Goal: Task Accomplishment & Management: Use online tool/utility

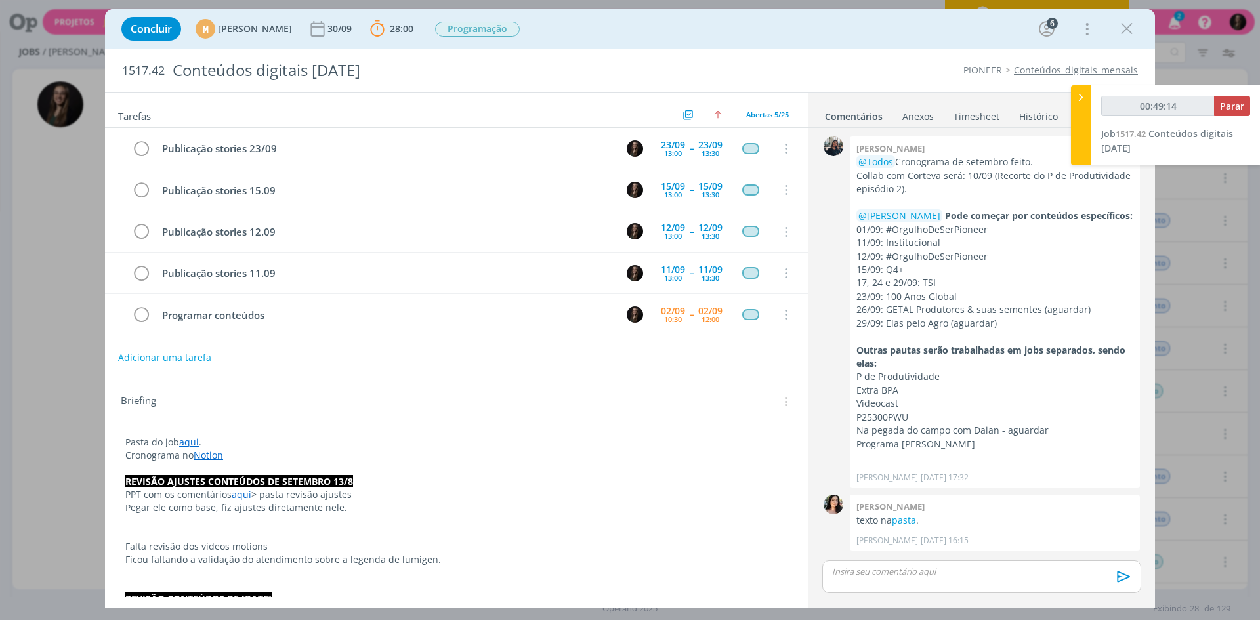
scroll to position [1152, 0]
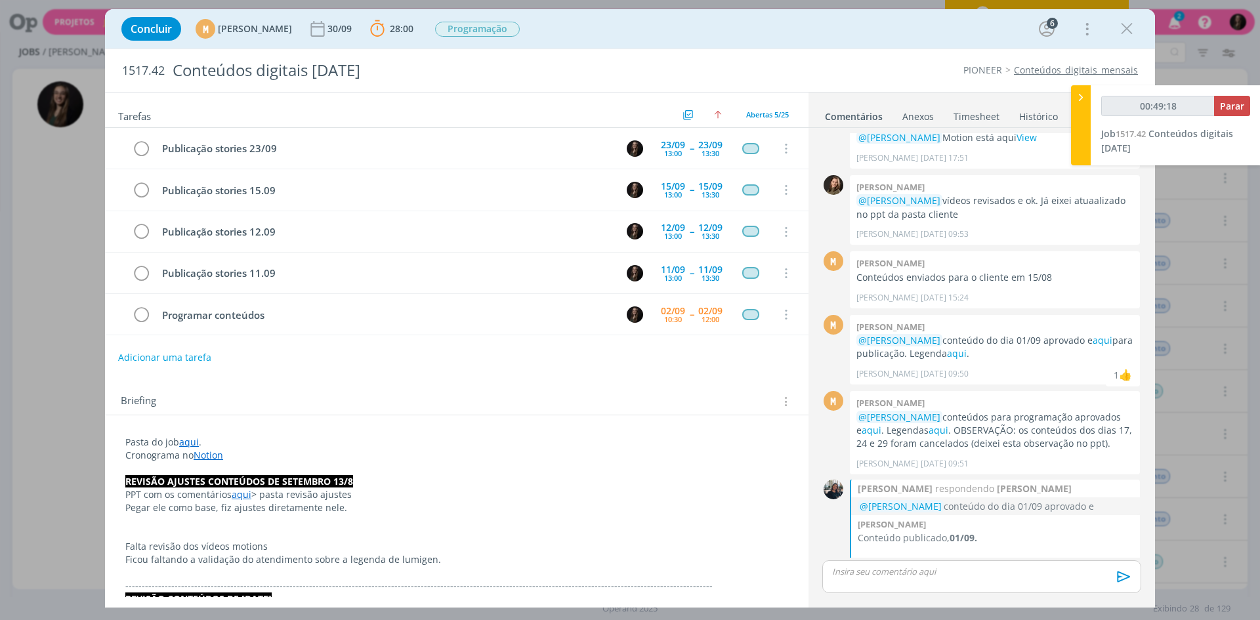
type input "00:49:19"
click at [1071, 94] on div at bounding box center [1081, 125] width 20 height 80
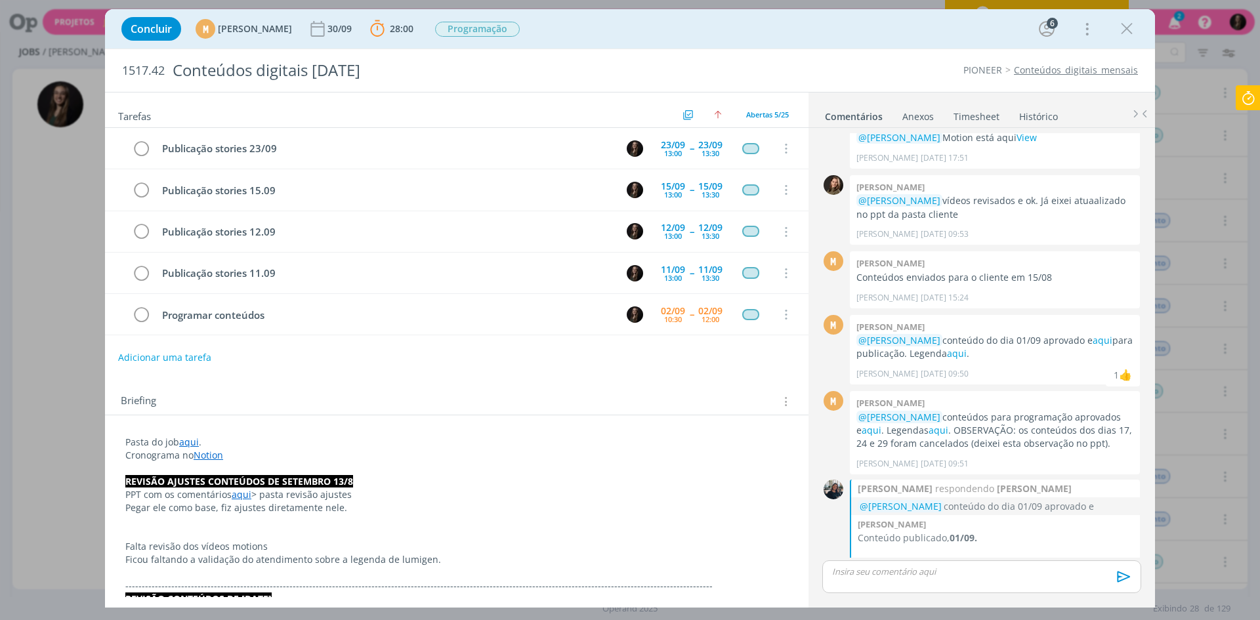
click at [1246, 98] on icon at bounding box center [1248, 98] width 24 height 26
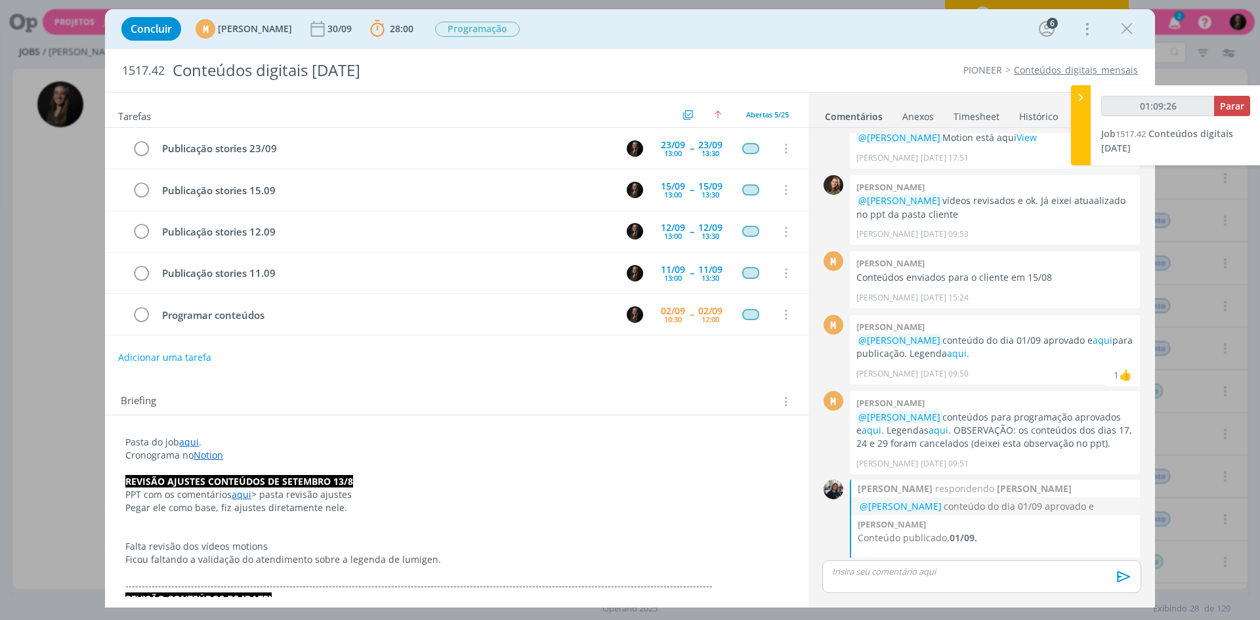
type input "01:09:27"
click at [1235, 97] on button "Parar" at bounding box center [1232, 106] width 36 height 20
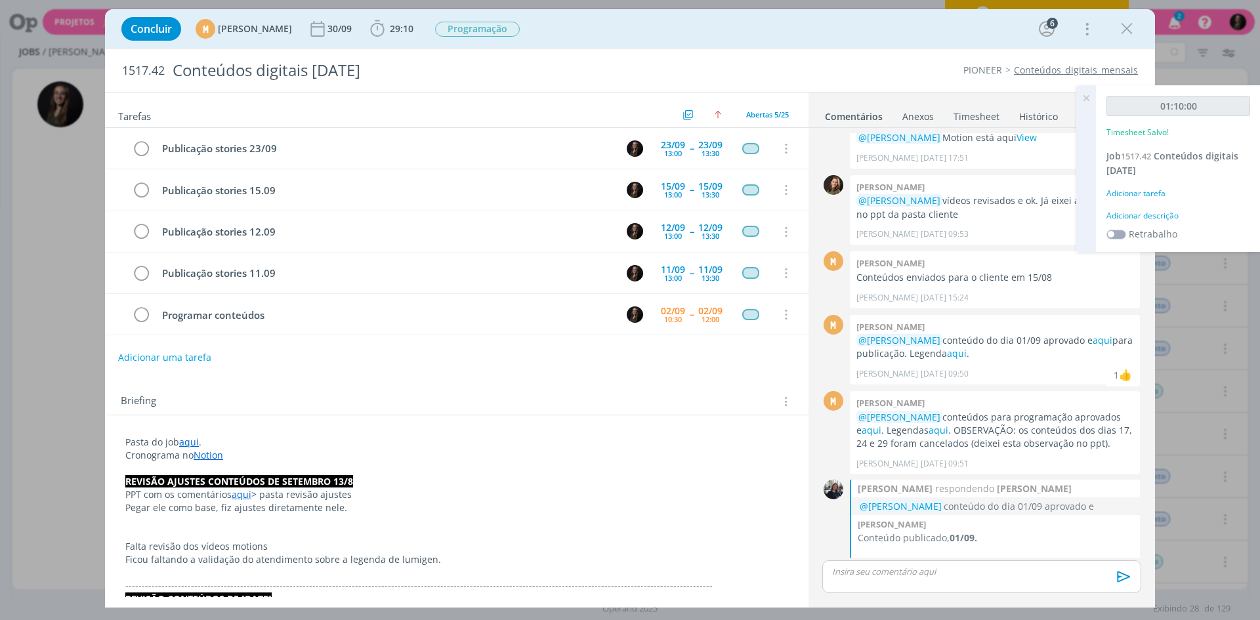
click at [1160, 222] on div "01:10:00 Timesheet Salvo! Job 1517.42 Conteúdos digitais [DATE] Adicionar taref…" at bounding box center [1178, 168] width 165 height 167
click at [1160, 213] on div "Adicionar descrição" at bounding box center [1178, 216] width 144 height 12
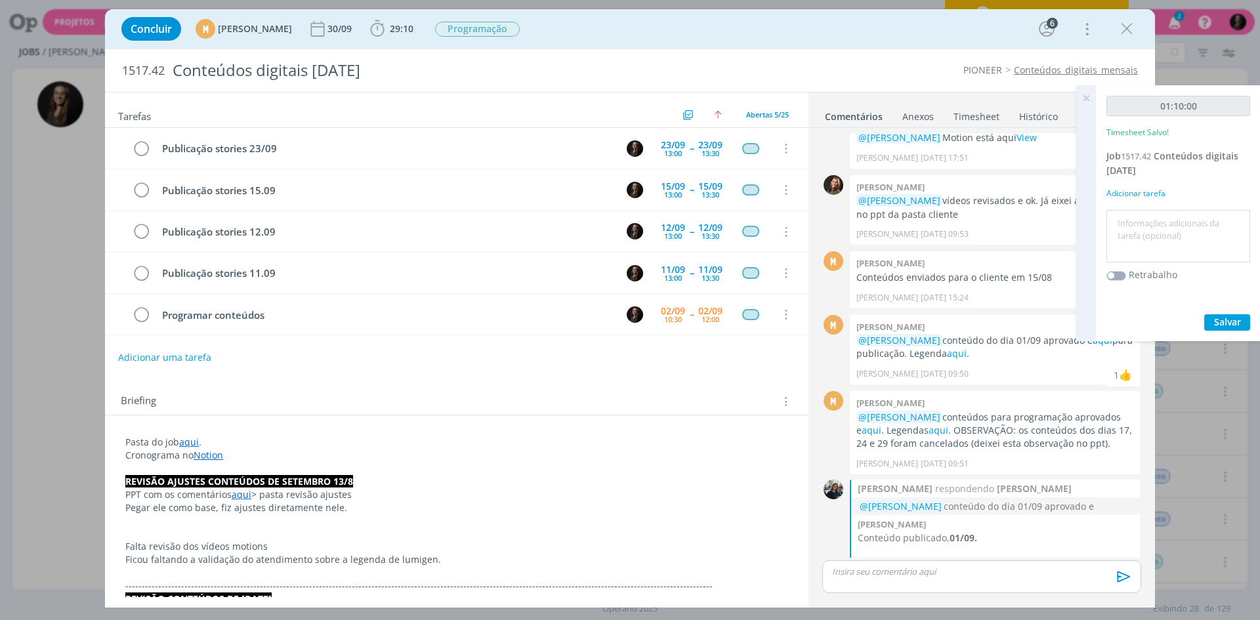
click at [1160, 213] on textarea at bounding box center [1178, 236] width 137 height 47
type textarea "programar conteudos"
click at [1204, 314] on button "Salvar" at bounding box center [1227, 322] width 46 height 16
click at [935, 578] on p "dialog" at bounding box center [982, 572] width 298 height 12
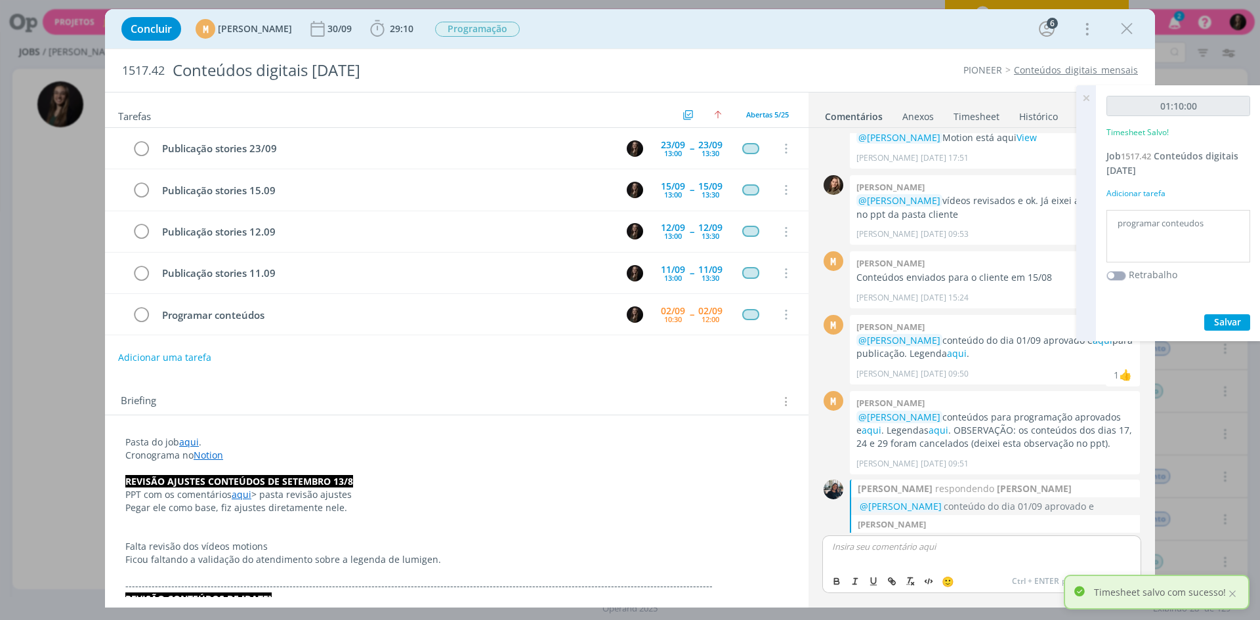
scroll to position [1177, 0]
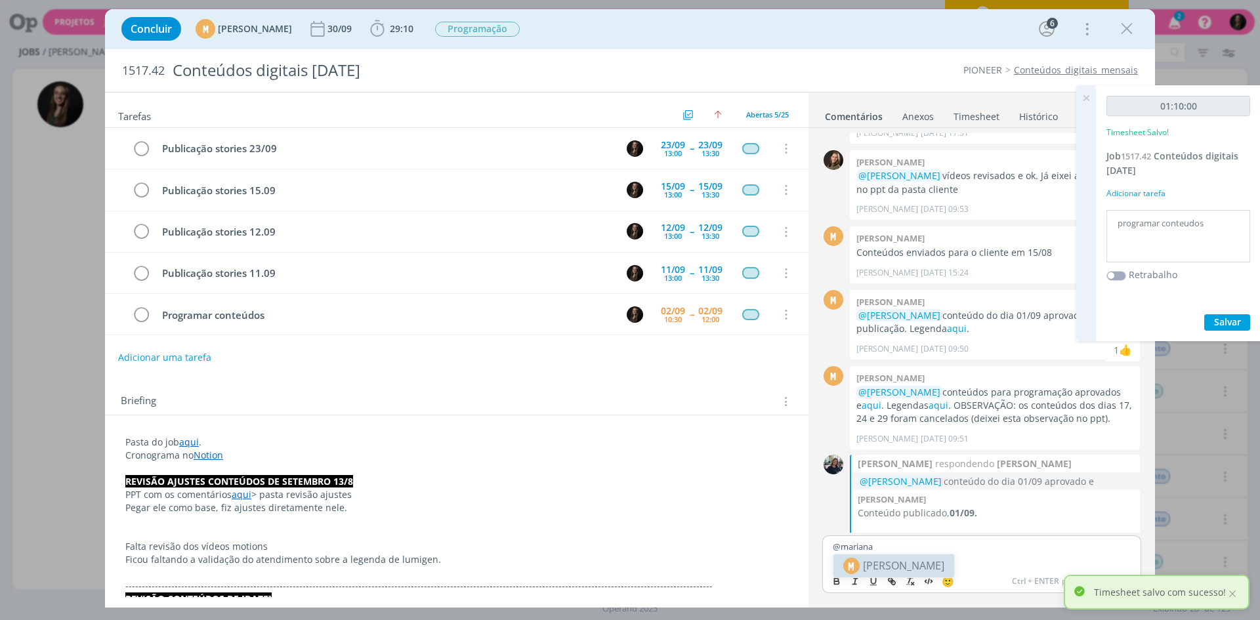
click at [934, 558] on span "[PERSON_NAME]" at bounding box center [903, 566] width 81 height 16
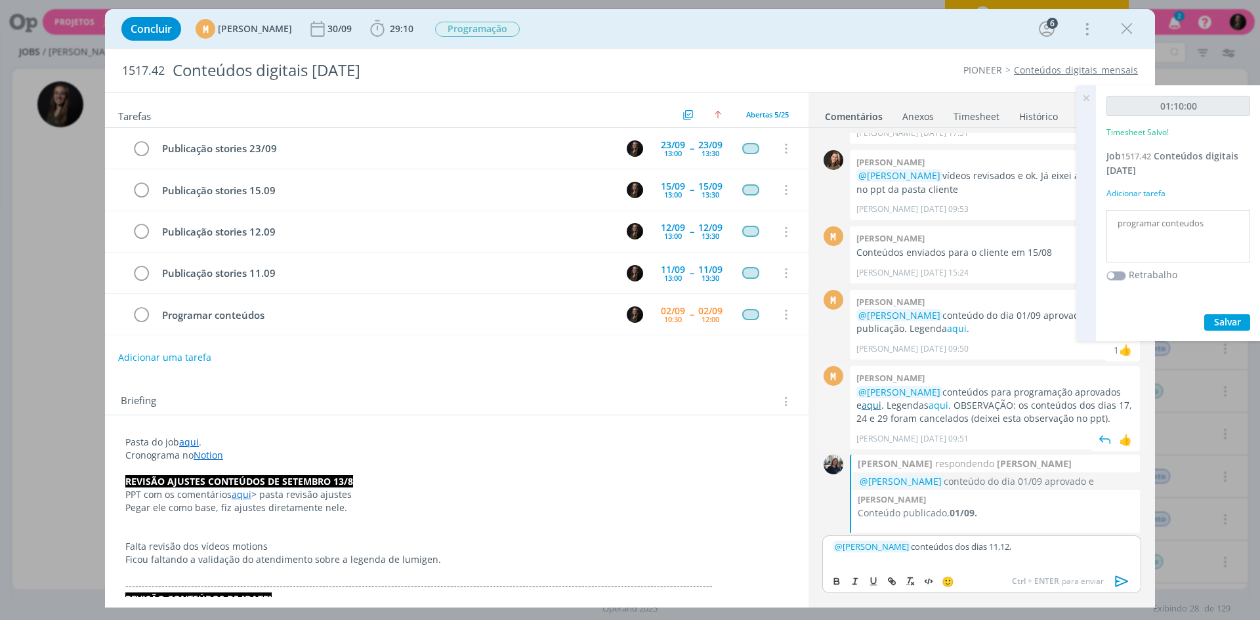
click at [866, 399] on link "aqui" at bounding box center [872, 405] width 20 height 12
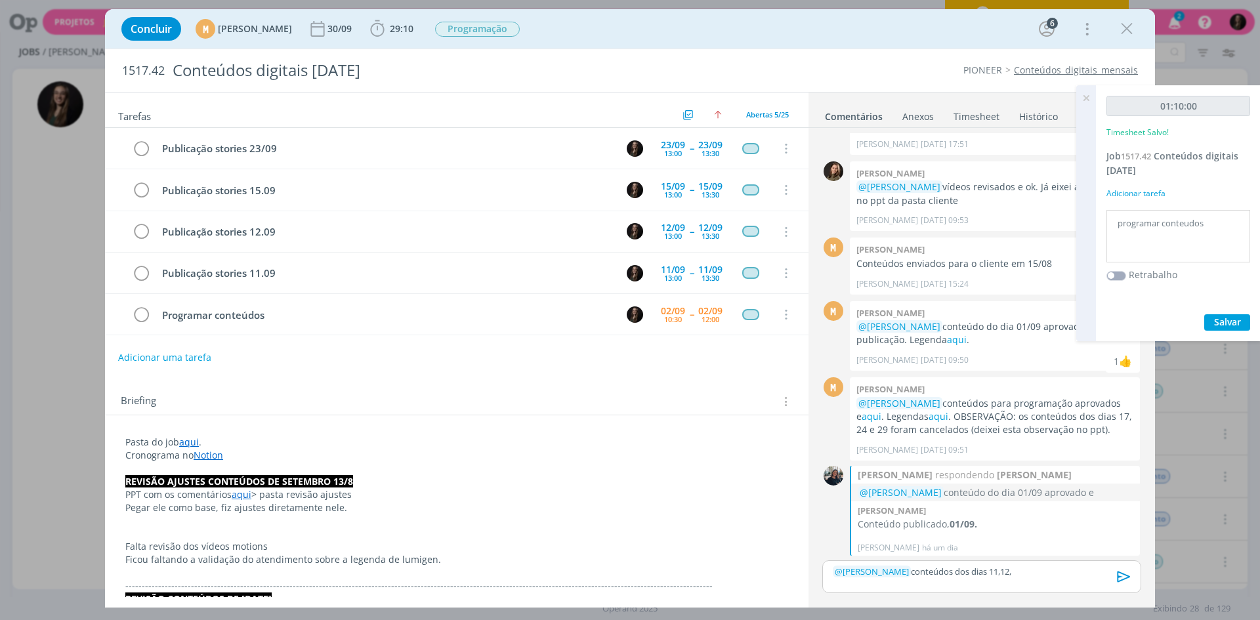
scroll to position [1152, 0]
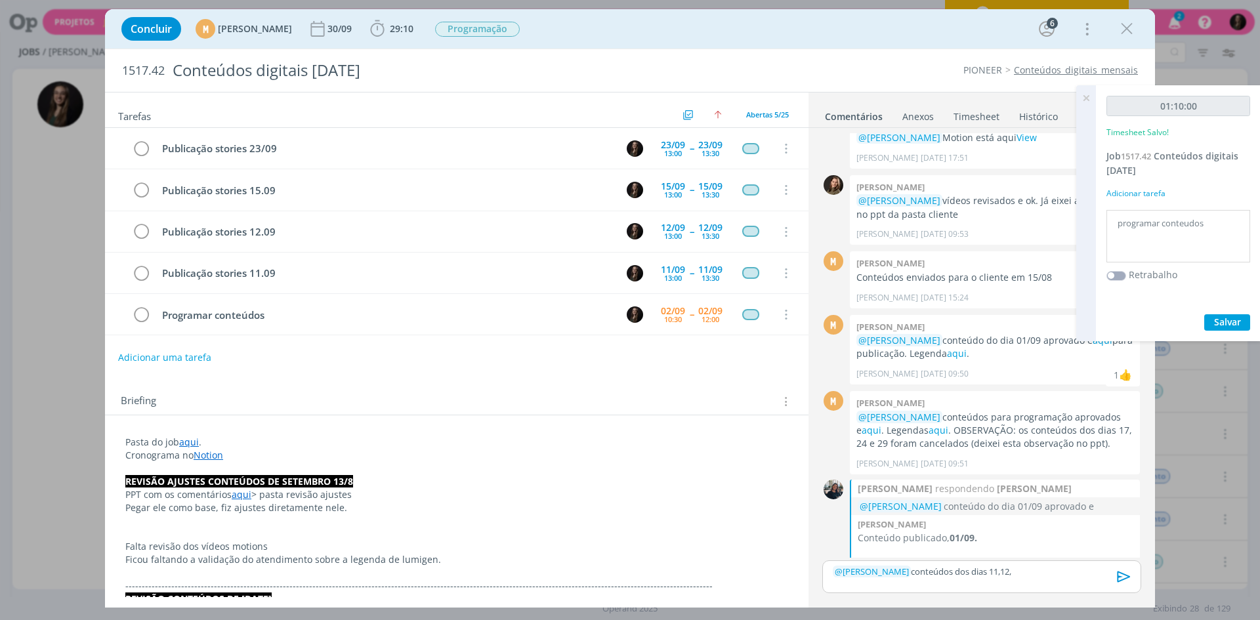
click at [1048, 570] on p "﻿ @ [PERSON_NAME] ﻿ conteúdos dos dias 11,12," at bounding box center [982, 572] width 298 height 12
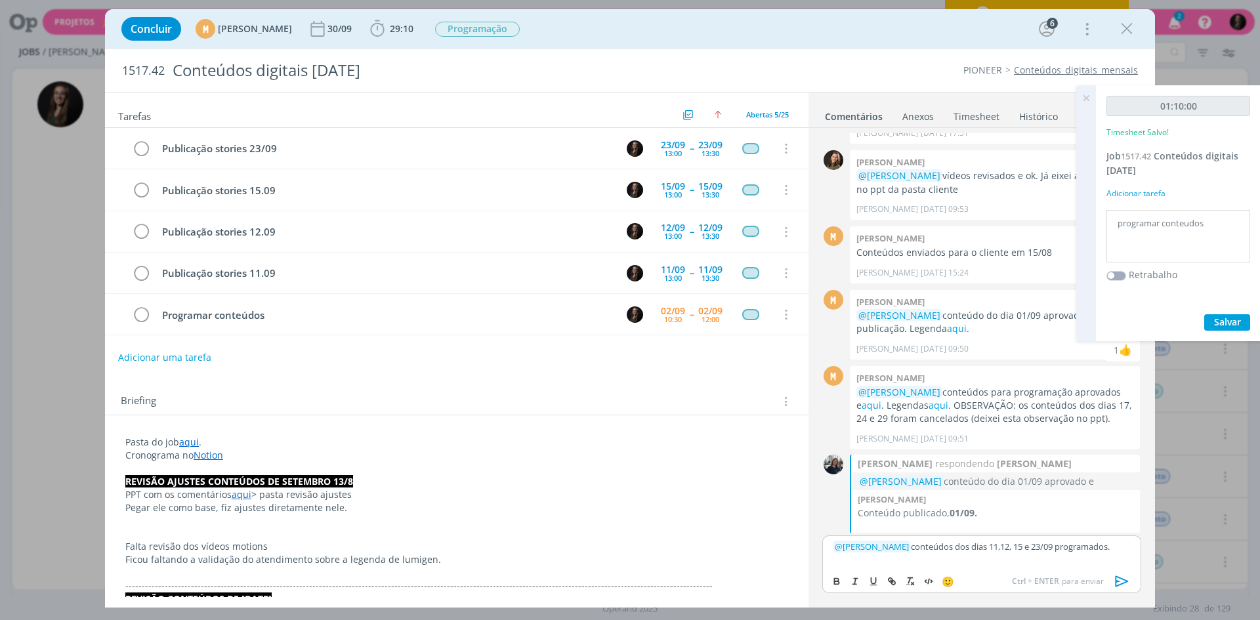
click at [1117, 580] on icon "dialog" at bounding box center [1122, 582] width 20 height 20
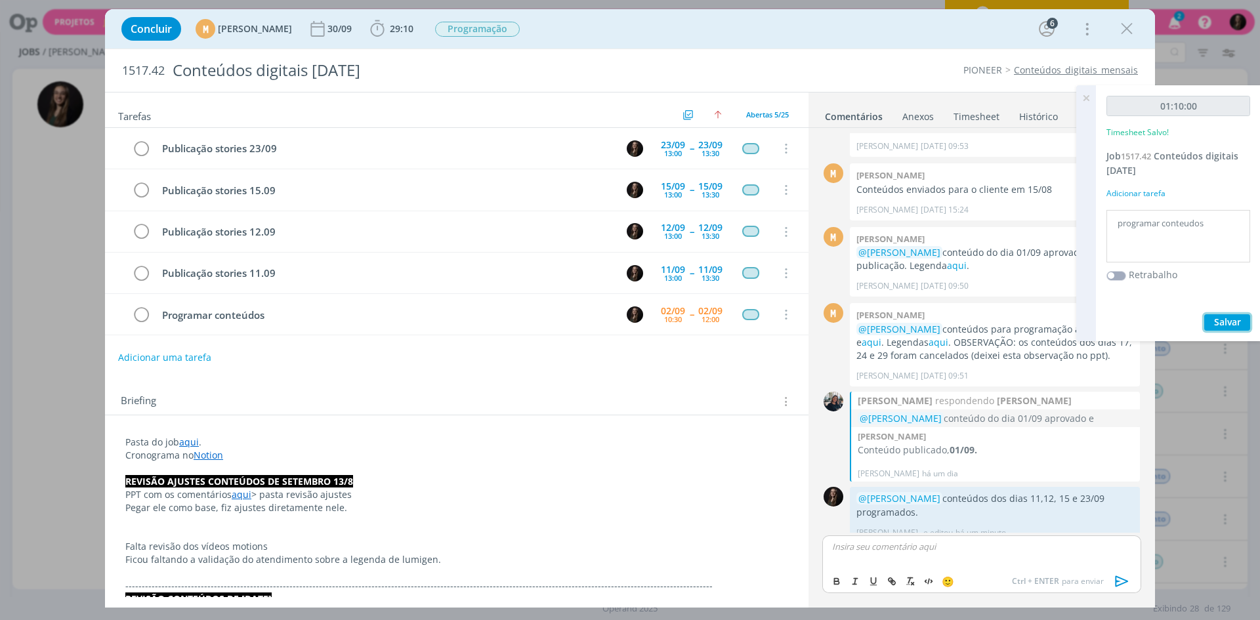
click at [1230, 330] on button "Salvar" at bounding box center [1227, 322] width 46 height 16
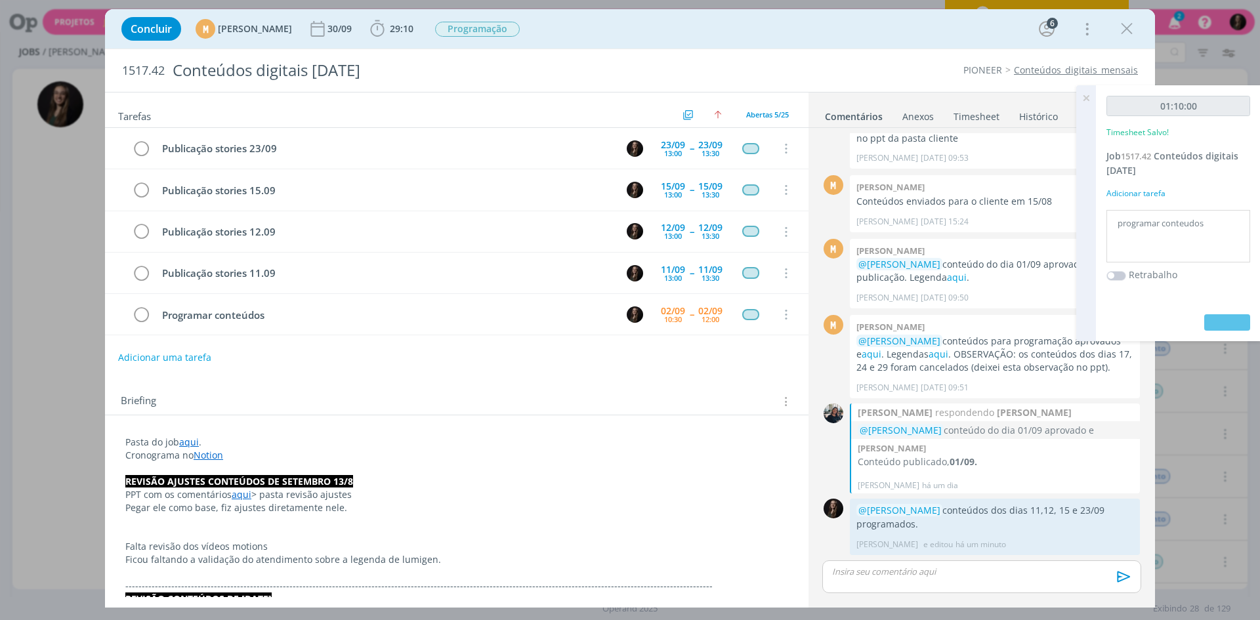
scroll to position [1215, 0]
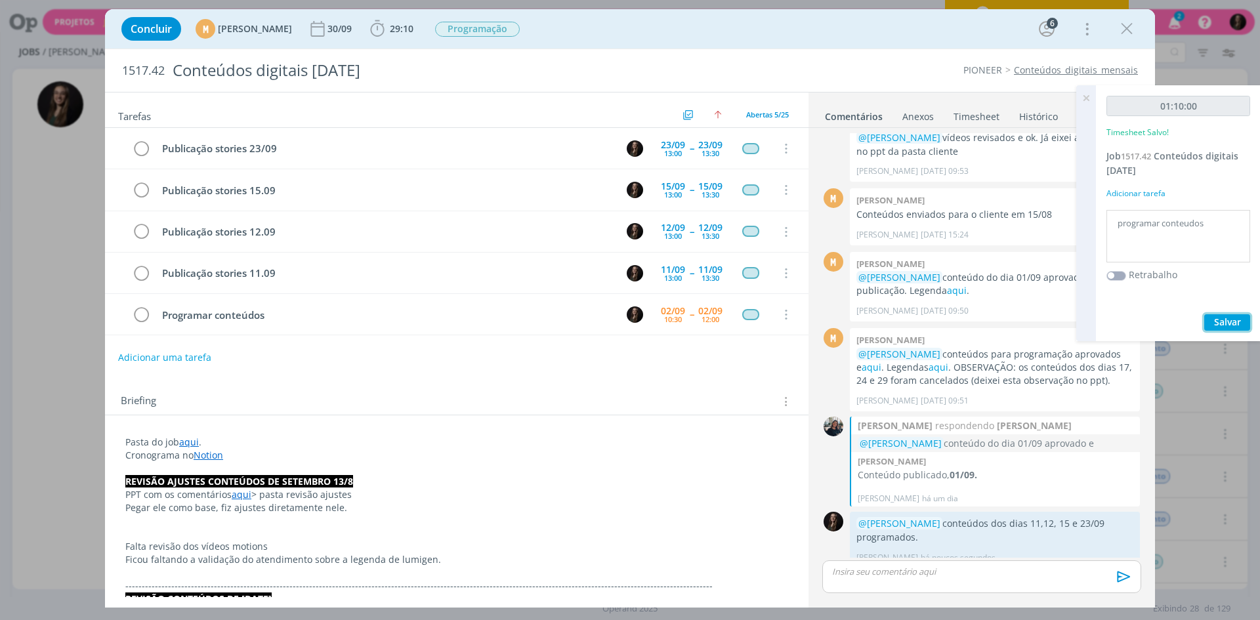
click at [1233, 320] on span "Salvar" at bounding box center [1227, 322] width 27 height 12
click at [1091, 95] on icon at bounding box center [1086, 98] width 24 height 26
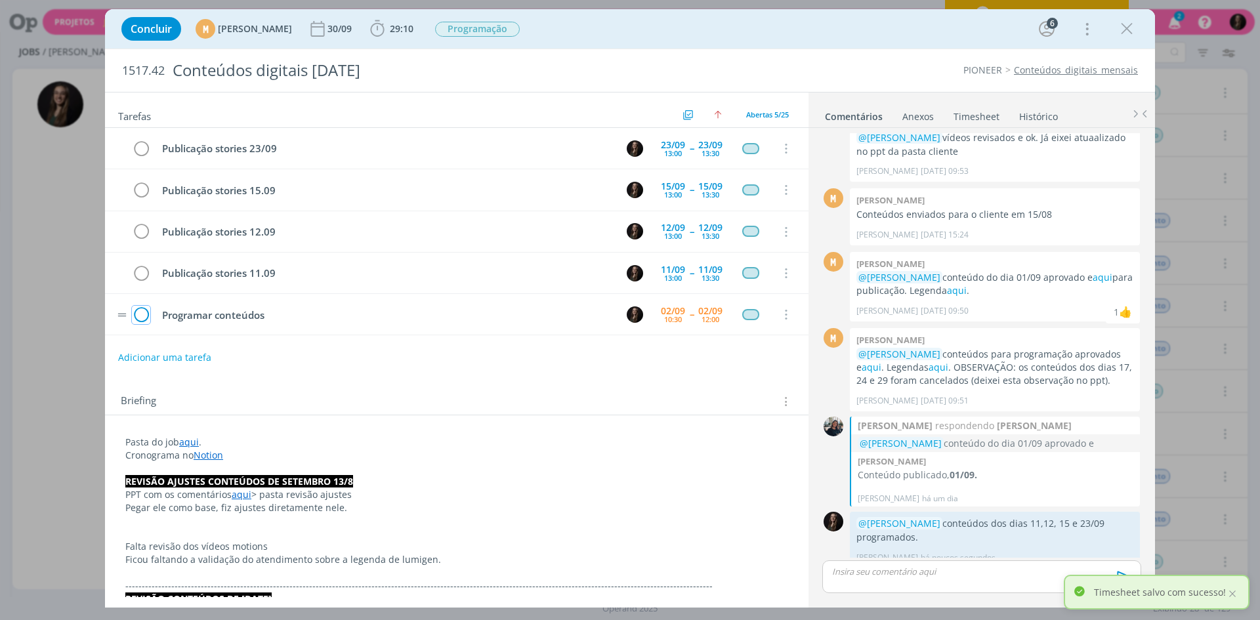
click at [148, 313] on icon "dialog" at bounding box center [141, 315] width 18 height 20
